Goal: Task Accomplishment & Management: Use online tool/utility

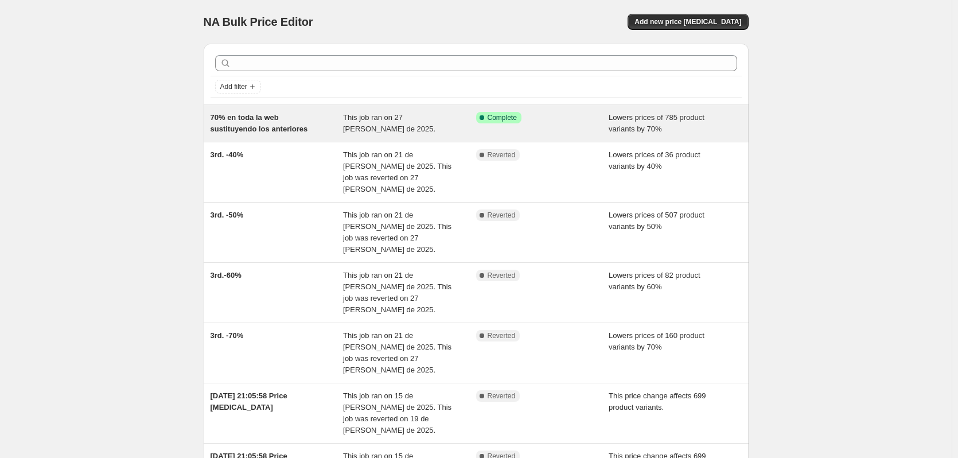
click at [435, 116] on span "This job ran on 27 de agosto de 2025." at bounding box center [389, 123] width 92 height 20
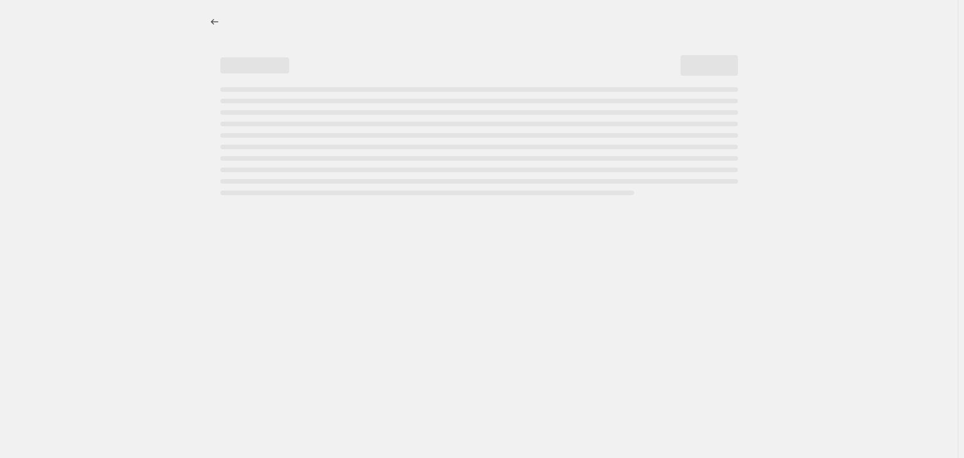
select select "percentage"
select select "collection"
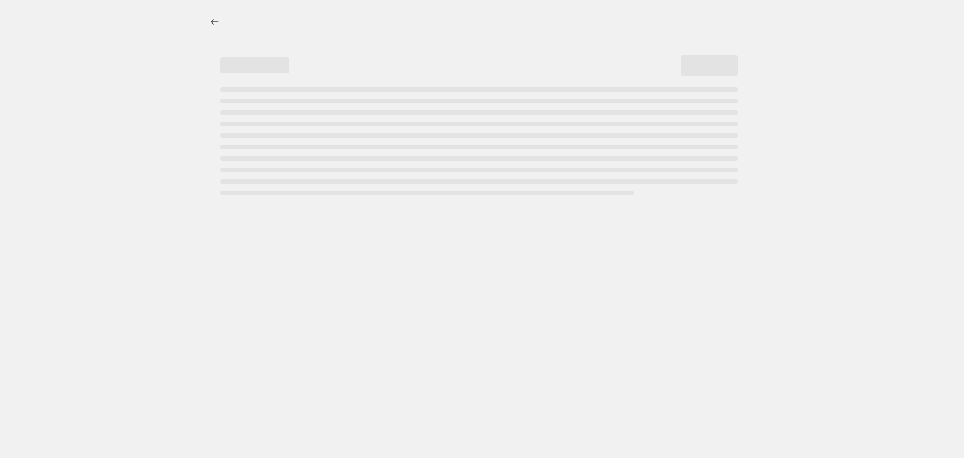
select select "collection"
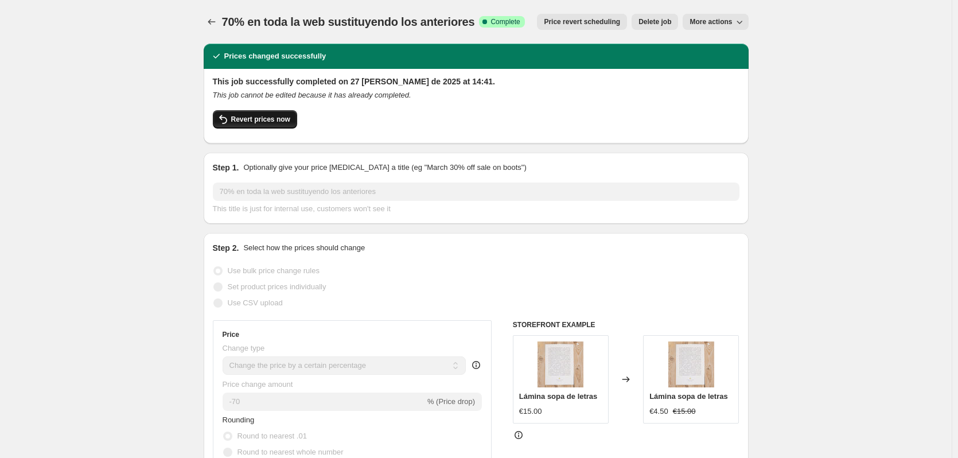
click at [275, 120] on span "Revert prices now" at bounding box center [260, 119] width 59 height 9
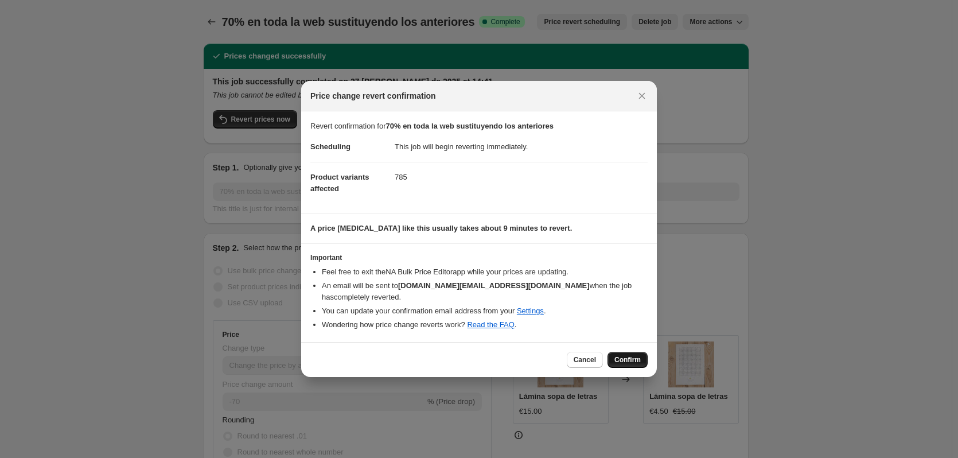
click at [635, 355] on span "Confirm" at bounding box center [627, 359] width 26 height 9
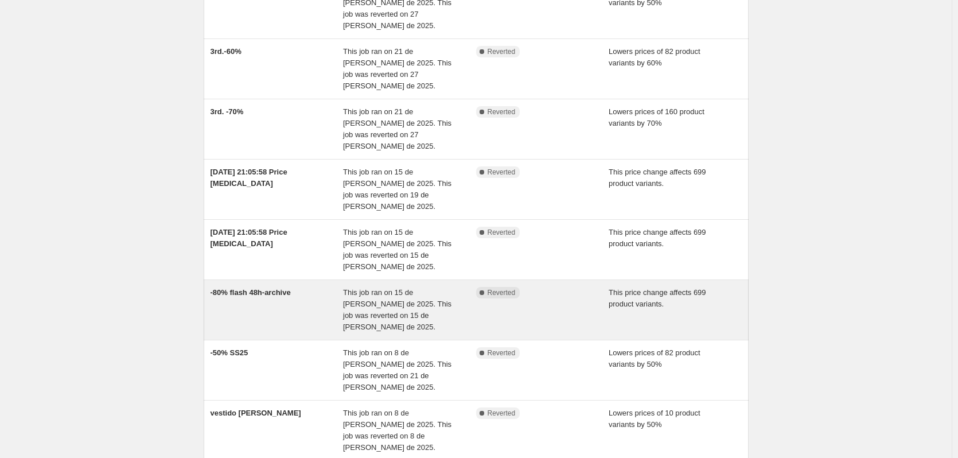
scroll to position [248, 0]
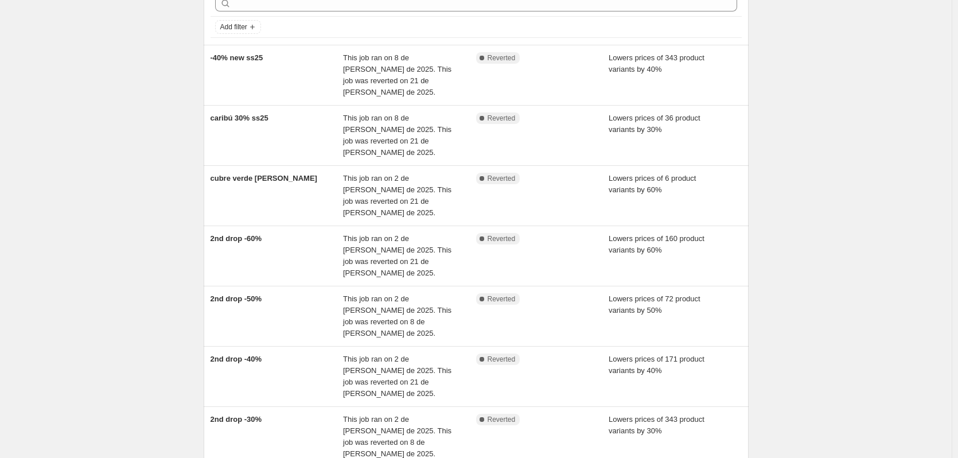
scroll to position [229, 0]
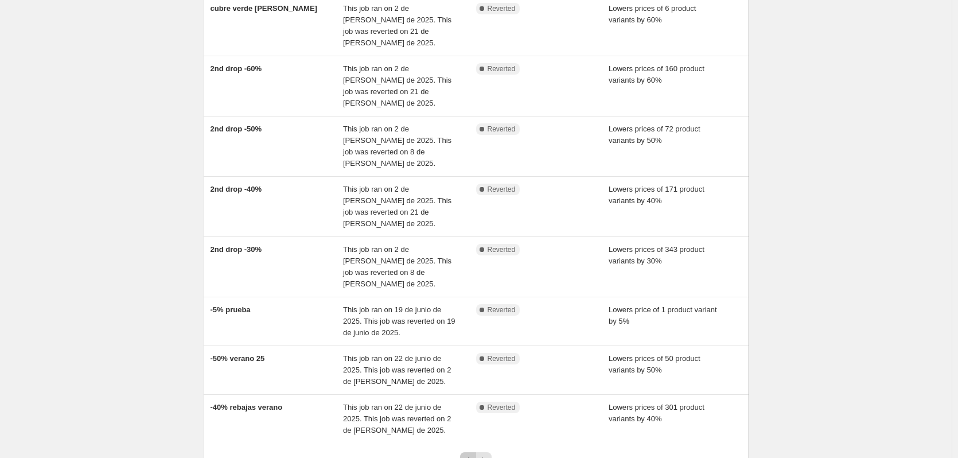
click at [472, 454] on icon "Previous" at bounding box center [467, 459] width 11 height 11
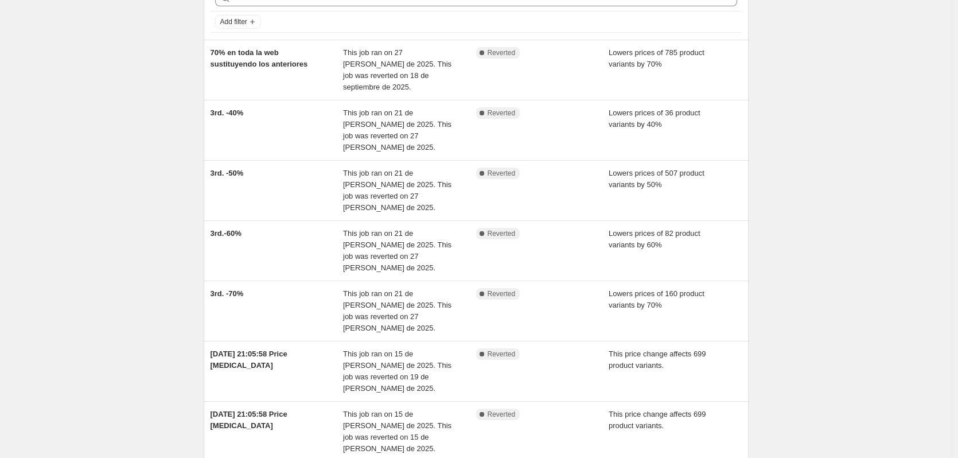
scroll to position [0, 0]
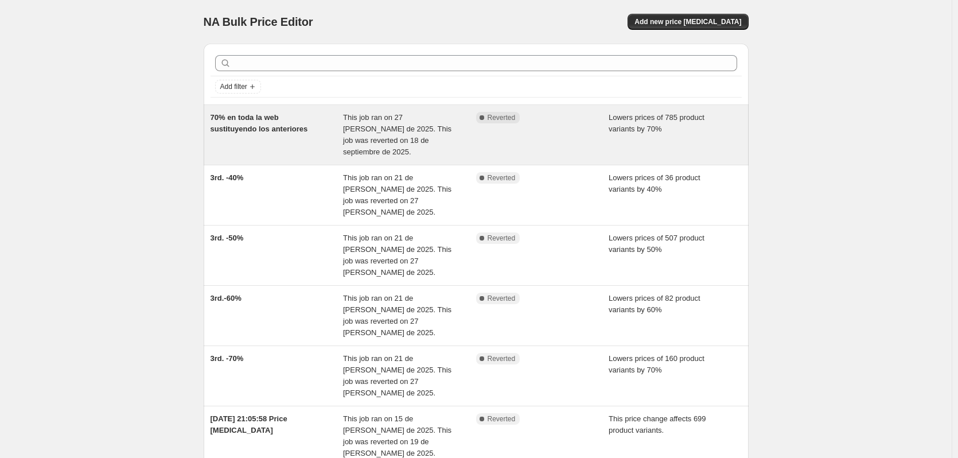
click at [560, 130] on div "Complete Reverted" at bounding box center [542, 135] width 133 height 46
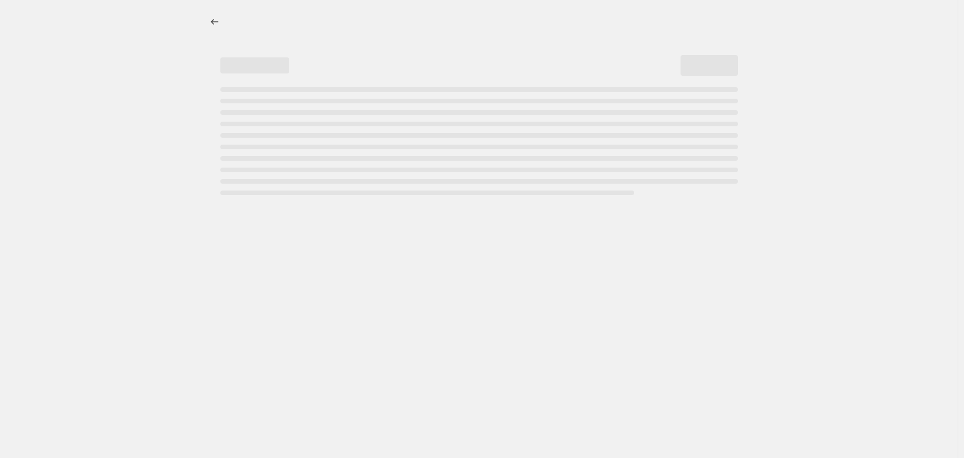
select select "percentage"
select select "collection"
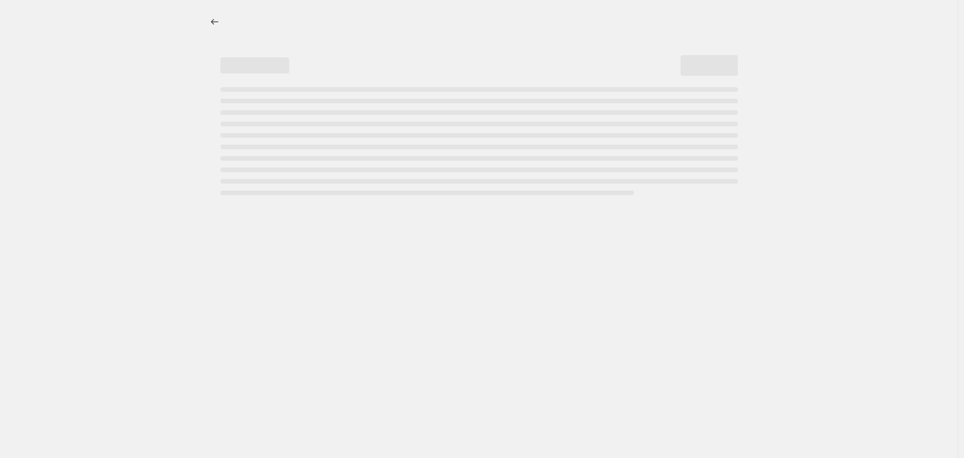
select select "collection"
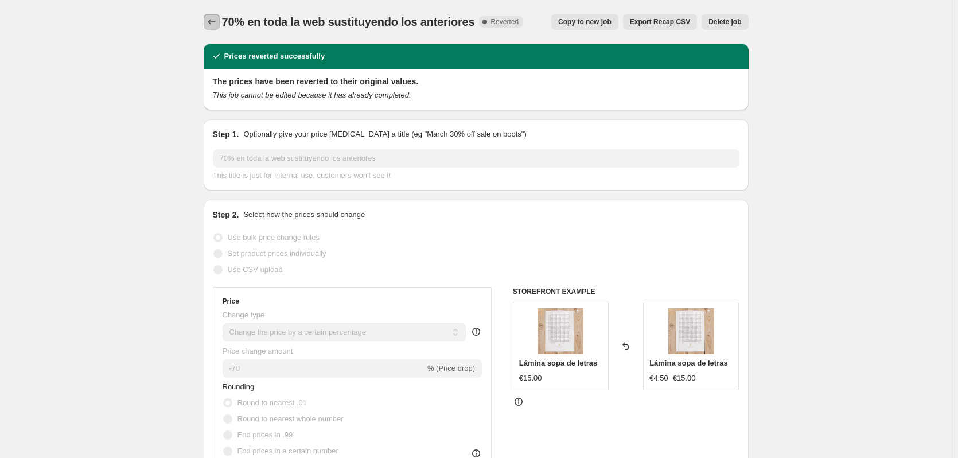
click at [217, 25] on icon "Price change jobs" at bounding box center [211, 21] width 11 height 11
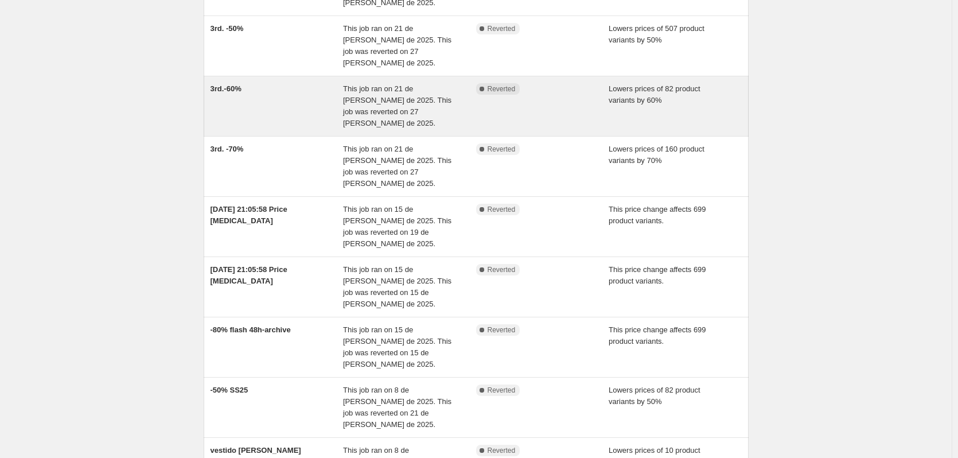
scroll to position [248, 0]
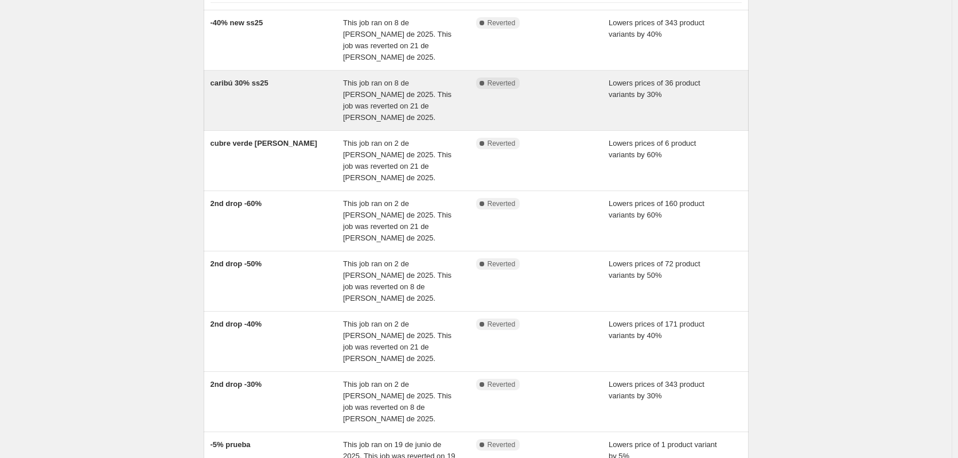
scroll to position [115, 0]
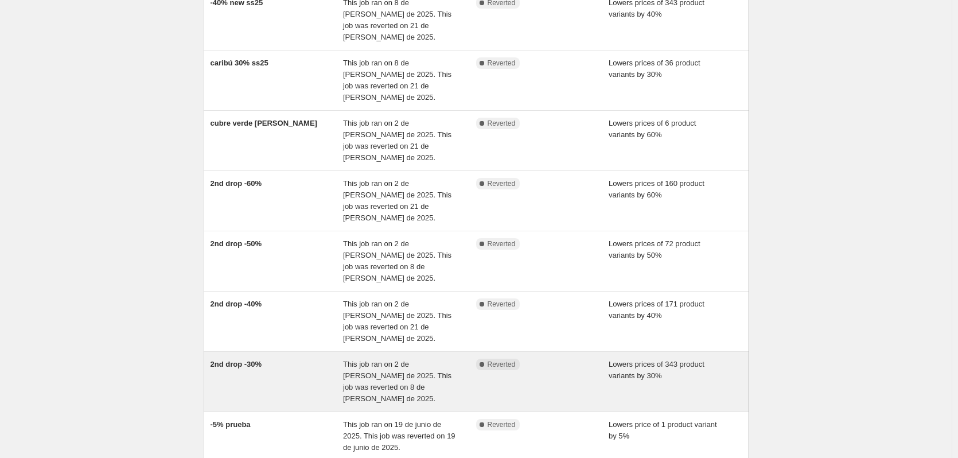
click at [403, 360] on span "This job ran on 2 de julio de 2025. This job was reverted on 8 de julio de 2025." at bounding box center [397, 381] width 108 height 43
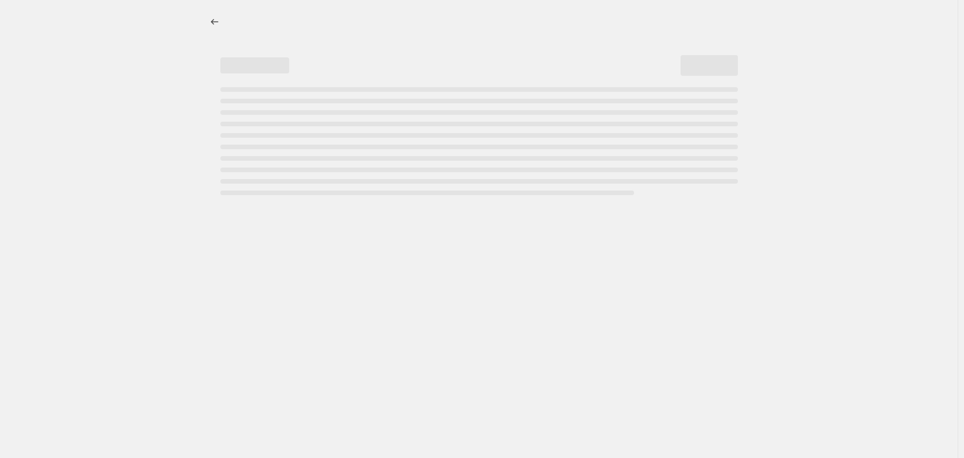
select select "percentage"
select select "collection"
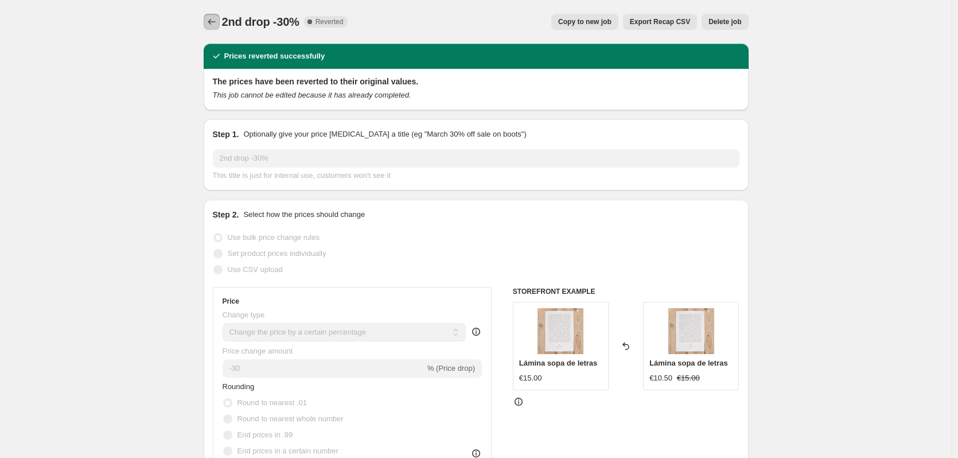
click at [216, 23] on icon "Price change jobs" at bounding box center [211, 21] width 11 height 11
